Goal: Task Accomplishment & Management: Manage account settings

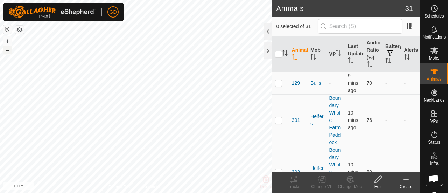
click at [7, 49] on button "–" at bounding box center [7, 50] width 8 height 8
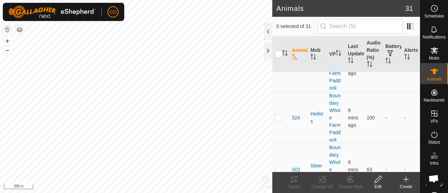
scroll to position [1161, 0]
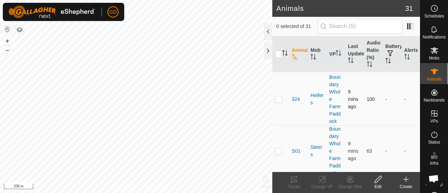
click at [278, 96] on p-checkbox at bounding box center [278, 99] width 7 height 6
checkbox input "true"
click at [291, 181] on icon at bounding box center [292, 182] width 2 height 2
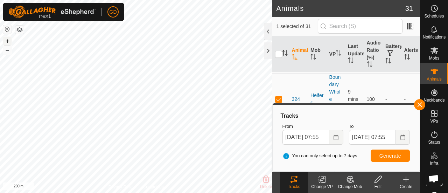
click at [8, 40] on button "+" at bounding box center [7, 41] width 8 height 8
click at [434, 31] on icon at bounding box center [434, 29] width 6 height 7
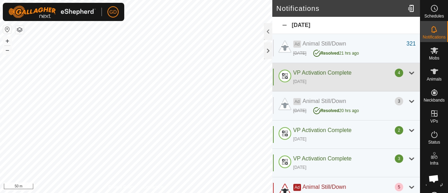
click at [408, 75] on div at bounding box center [412, 73] width 8 height 8
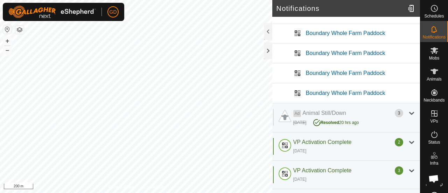
scroll to position [69, 0]
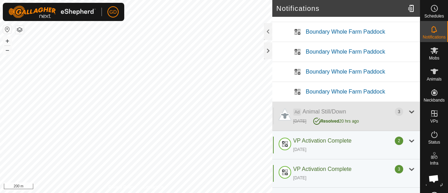
click at [408, 112] on div at bounding box center [412, 111] width 8 height 8
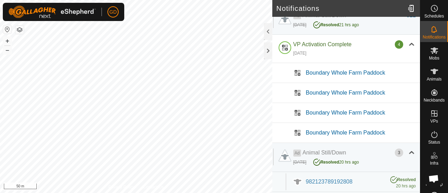
scroll to position [0, 0]
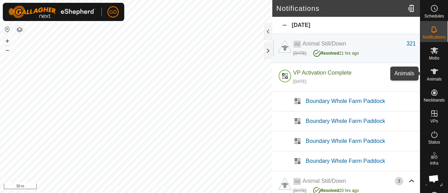
click at [430, 69] on icon at bounding box center [434, 71] width 8 height 8
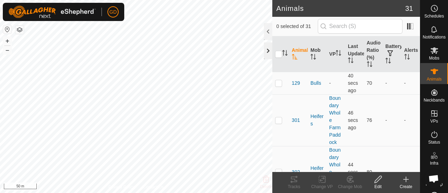
scroll to position [2325, 0]
click at [267, 51] on div at bounding box center [268, 50] width 8 height 17
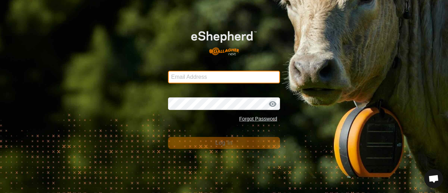
type input "[EMAIL_ADDRESS][DOMAIN_NAME]"
